Goal: Information Seeking & Learning: Learn about a topic

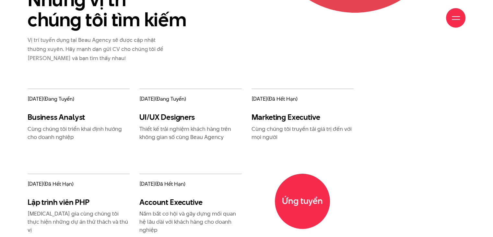
scroll to position [778, 0]
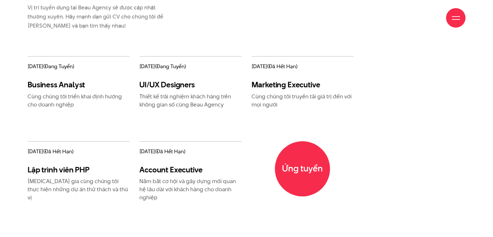
click at [73, 83] on h3 "Business Analyst" at bounding box center [79, 84] width 102 height 9
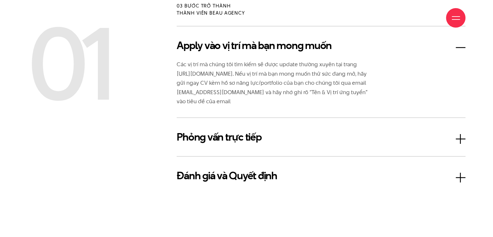
scroll to position [1069, 0]
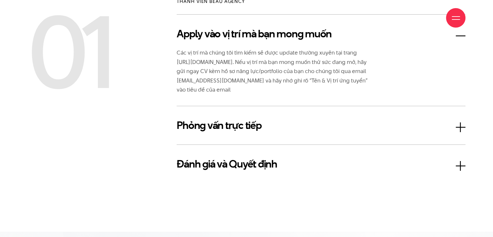
click at [457, 124] on h3 "Phỏng vấn trực tiếp" at bounding box center [321, 125] width 289 height 16
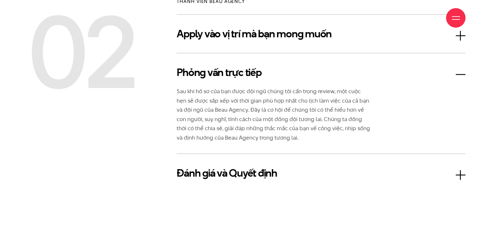
click at [452, 173] on h3 "Đánh giá và Quyết định" at bounding box center [321, 173] width 289 height 16
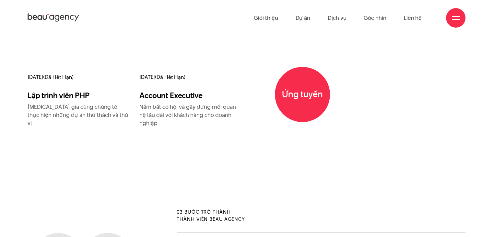
scroll to position [778, 0]
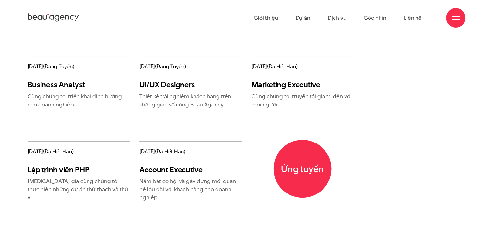
click at [295, 169] on span "Ứng tuyển" at bounding box center [302, 168] width 58 height 58
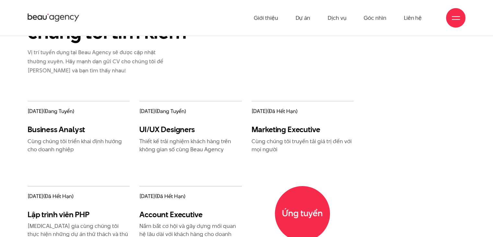
scroll to position [680, 0]
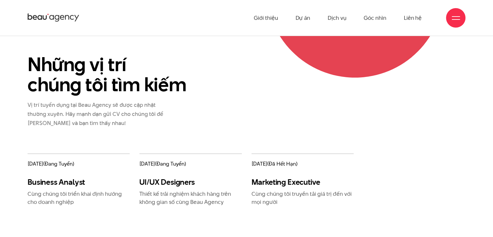
click at [79, 180] on h3 "Business Analyst" at bounding box center [79, 181] width 102 height 9
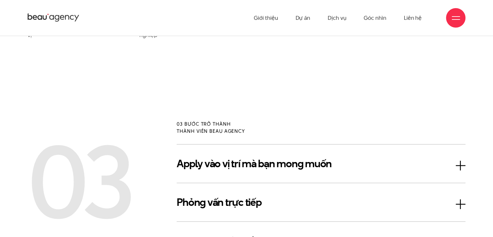
scroll to position [875, 0]
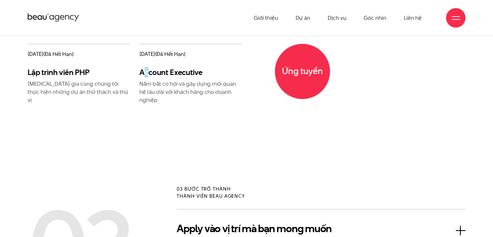
click at [146, 69] on h3 "Account Executive" at bounding box center [190, 71] width 102 height 9
click at [148, 75] on h3 "Account Executive" at bounding box center [190, 71] width 102 height 9
click at [160, 97] on p "Nắm bắt cơ hội và gây dựng mối quan hệ lâu dài với khách hàng cho doanh nghiệp" at bounding box center [190, 92] width 102 height 24
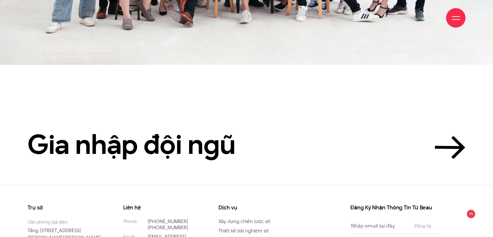
scroll to position [1613, 0]
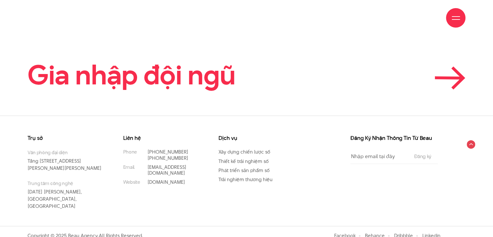
click at [446, 78] on icon at bounding box center [449, 78] width 26 height 0
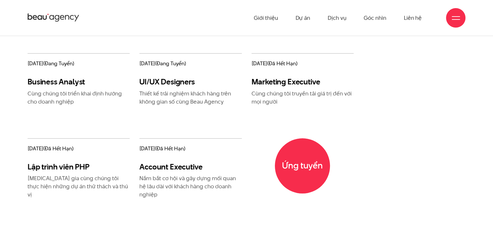
scroll to position [770, 0]
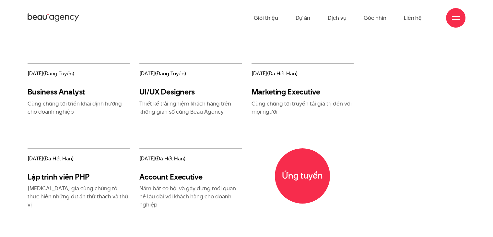
drag, startPoint x: 81, startPoint y: 93, endPoint x: 76, endPoint y: 91, distance: 4.6
click at [80, 92] on h3 "Business Analyst" at bounding box center [79, 91] width 102 height 9
click at [69, 85] on div "[DATE] (đang tuyển) Business Analyst Cùng chúng tôi triển khai định hướng cho d…" at bounding box center [79, 89] width 102 height 52
click at [72, 71] on span "(đang tuyển)" at bounding box center [58, 73] width 31 height 7
click at [45, 73] on span "[DATE] (đang tuyển)" at bounding box center [79, 73] width 102 height 7
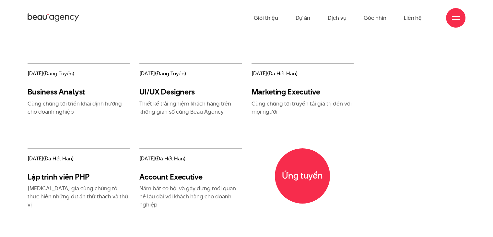
click at [49, 104] on p "Cùng chúng tôi triển khai định hướng cho doanh nghiệp" at bounding box center [79, 107] width 102 height 16
click at [36, 84] on div "[DATE] (đang tuyển) Business Analyst Cùng chúng tôi triển khai định hướng cho d…" at bounding box center [79, 89] width 102 height 52
click at [33, 90] on h3 "Business Analyst" at bounding box center [79, 91] width 102 height 9
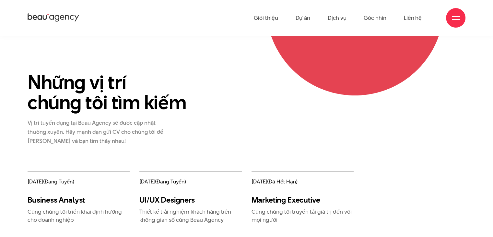
scroll to position [576, 0]
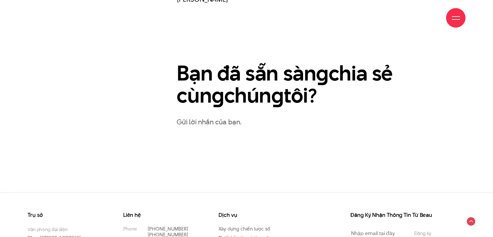
scroll to position [381, 0]
